Goal: Navigation & Orientation: Find specific page/section

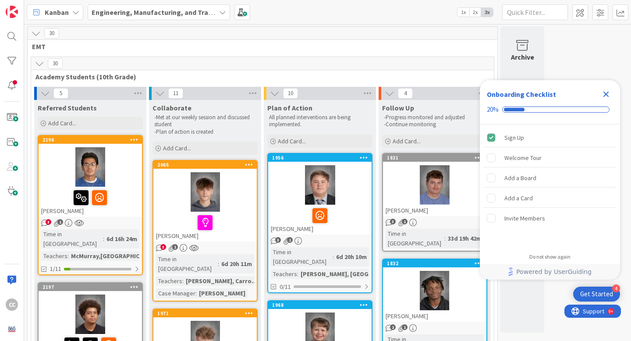
click at [252, 211] on div at bounding box center [204, 191] width 103 height 39
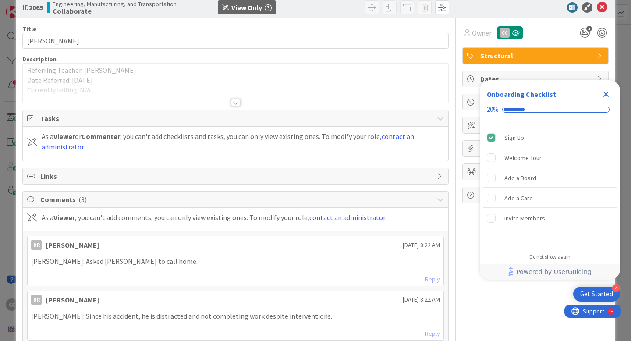
scroll to position [17, 0]
click at [607, 89] on icon "Close Checklist" at bounding box center [605, 94] width 11 height 11
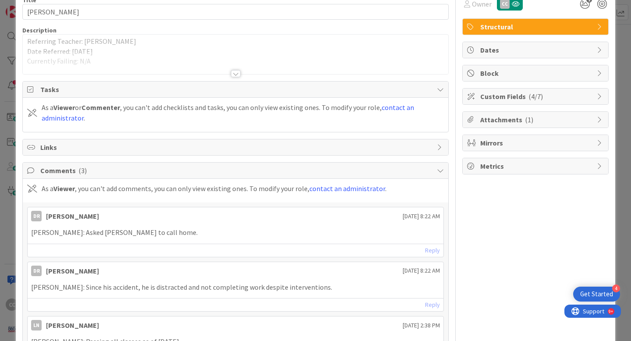
scroll to position [0, 0]
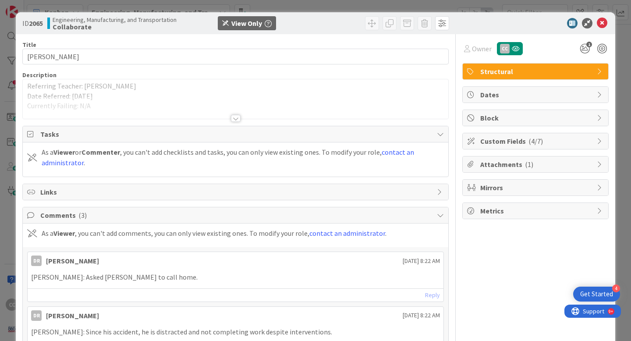
click at [230, 122] on div "Title 10 / 128 [PERSON_NAME] Description Referring Teacher: [PERSON_NAME] Date …" at bounding box center [235, 236] width 426 height 405
click at [232, 121] on div at bounding box center [236, 118] width 10 height 7
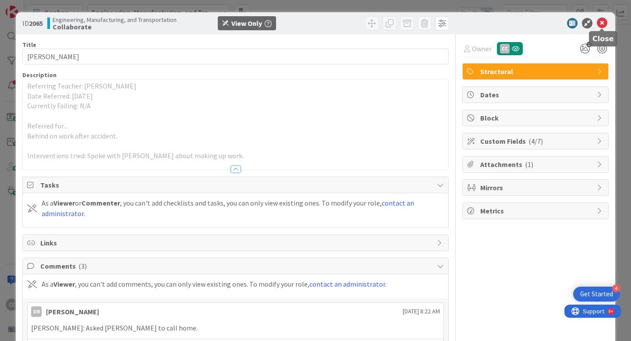
click at [604, 25] on icon at bounding box center [601, 23] width 11 height 11
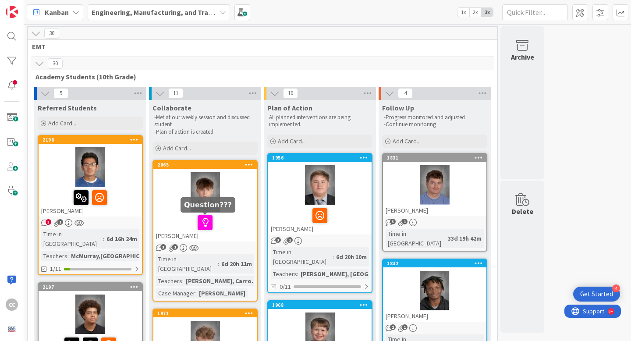
click at [234, 228] on div at bounding box center [205, 222] width 98 height 18
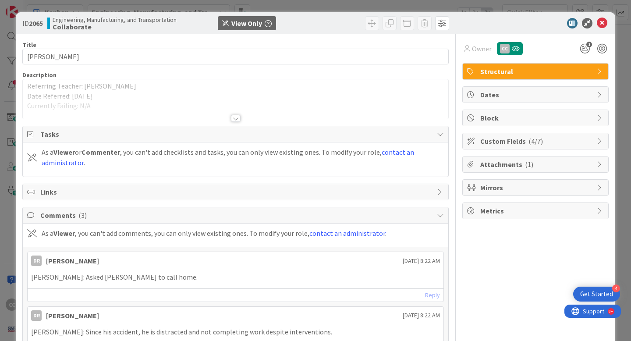
click at [240, 119] on div "Title 10 / 128 [PERSON_NAME] Description Referring Teacher: [PERSON_NAME] Date …" at bounding box center [235, 236] width 426 height 405
click at [239, 119] on div at bounding box center [236, 118] width 10 height 7
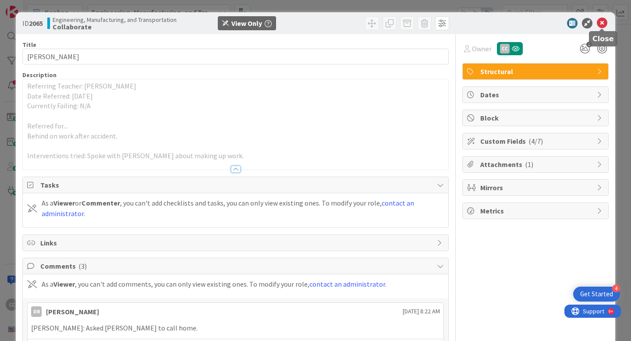
click at [604, 25] on icon at bounding box center [601, 23] width 11 height 11
